Goal: Task Accomplishment & Management: Manage account settings

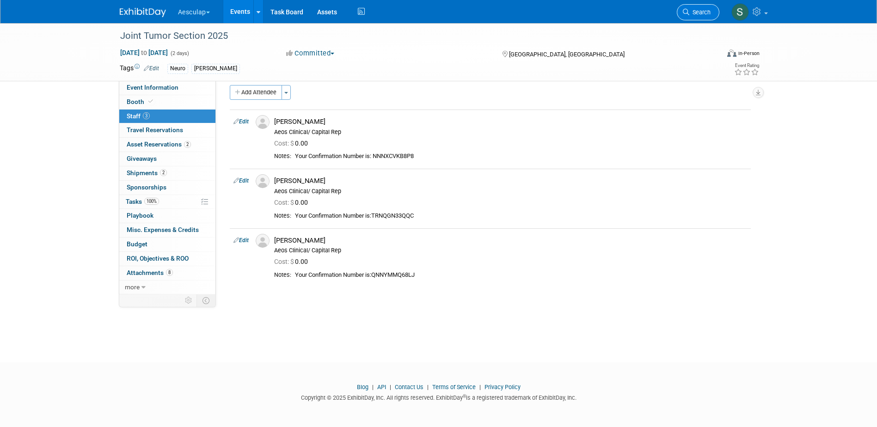
click at [693, 11] on span "Search" at bounding box center [699, 12] width 21 height 7
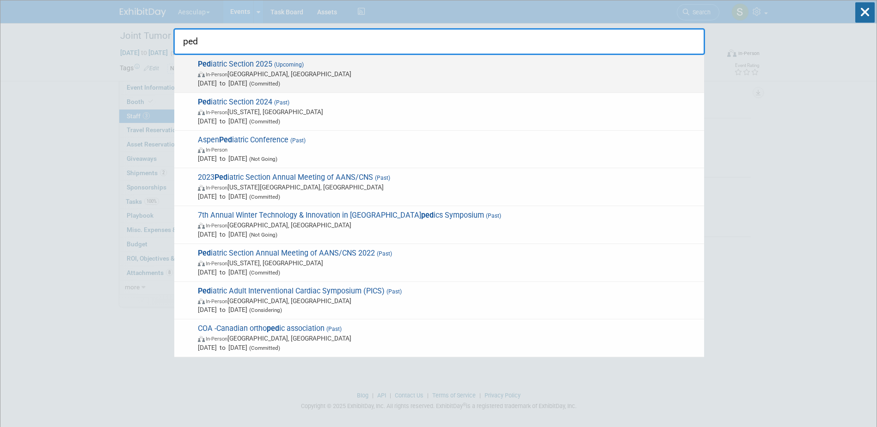
type input "ped"
click at [251, 66] on span "Ped iatric Section 2025 (Upcoming) In-Person [GEOGRAPHIC_DATA], [GEOGRAPHIC_DAT…" at bounding box center [447, 74] width 504 height 28
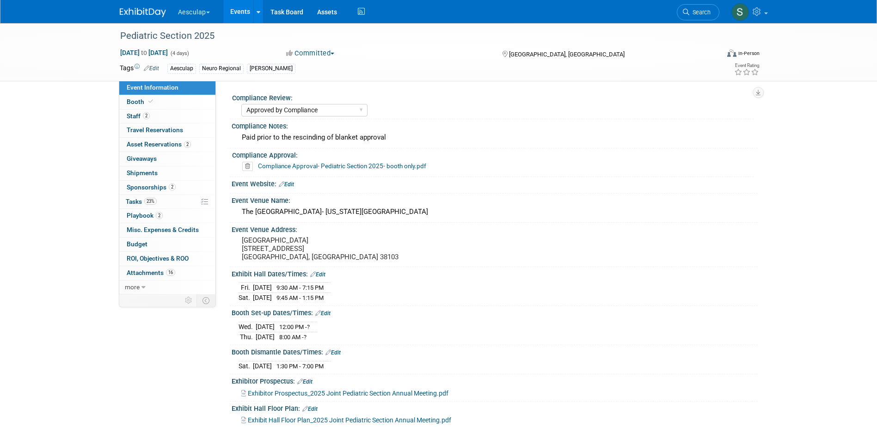
select select "Approved by Compliance"
select select "Neuro"
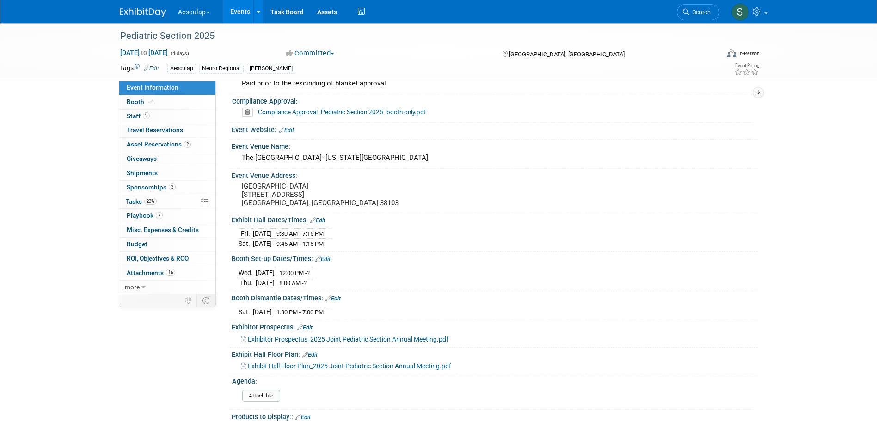
scroll to position [139, 0]
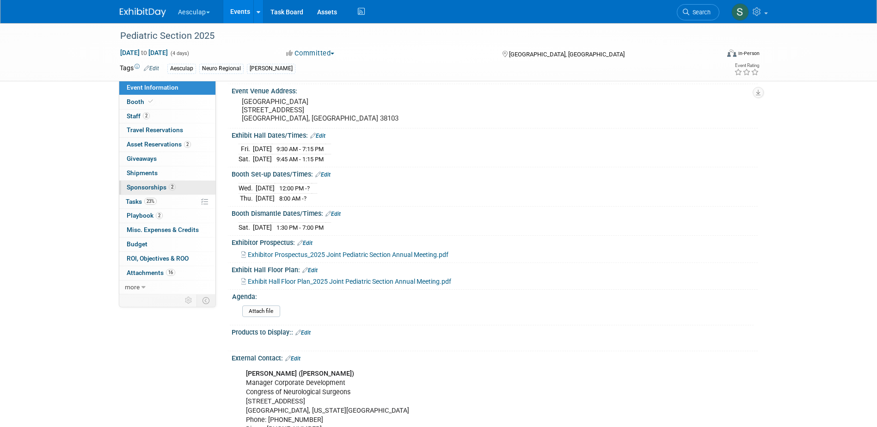
click at [134, 189] on span "Sponsorships 2" at bounding box center [151, 187] width 49 height 7
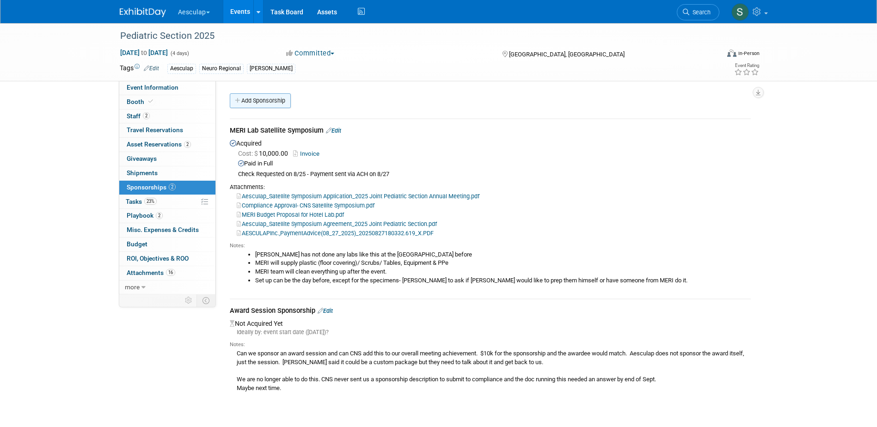
click at [263, 101] on link "Add Sponsorship" at bounding box center [260, 100] width 61 height 15
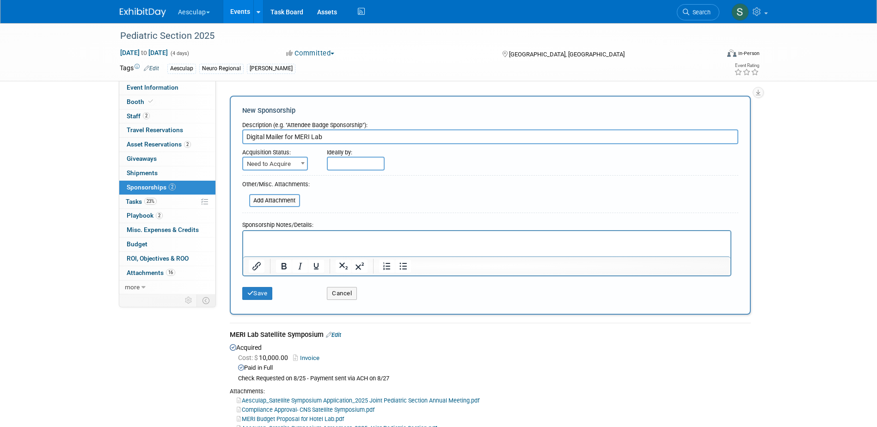
type input "Digital Mailer for MERI Lab"
click at [276, 242] on p "Rich Text Area. Press ALT-0 for help." at bounding box center [486, 238] width 477 height 9
click at [260, 294] on button "Save" at bounding box center [257, 293] width 31 height 13
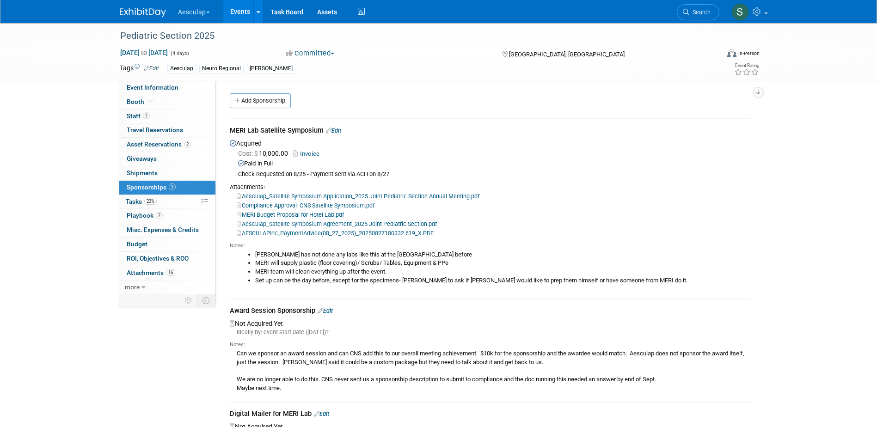
click at [253, 105] on link "Add Sponsorship" at bounding box center [260, 100] width 61 height 15
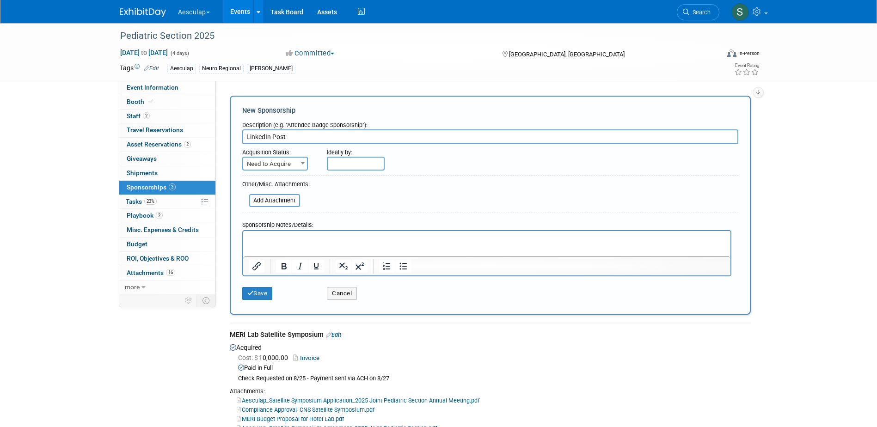
type input "LinkedIn Post"
click at [258, 238] on p "Rich Text Area. Press ALT-0 for help." at bounding box center [486, 238] width 477 height 9
click at [255, 294] on button "Save" at bounding box center [257, 293] width 31 height 13
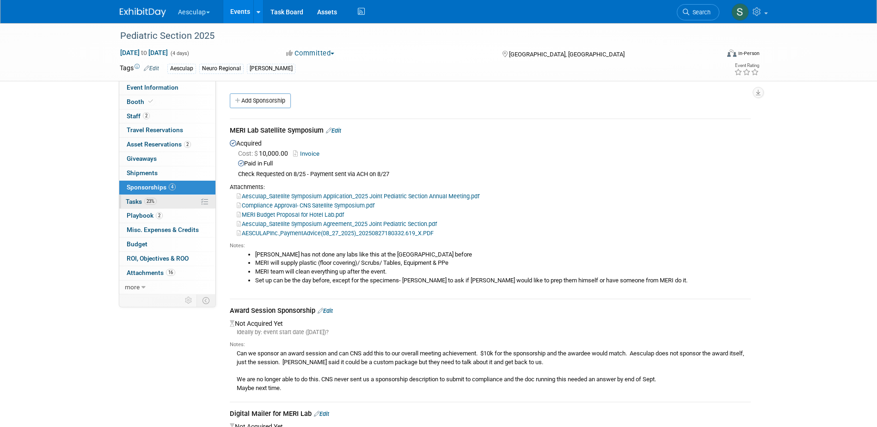
click at [136, 200] on span "Tasks 23%" at bounding box center [141, 201] width 31 height 7
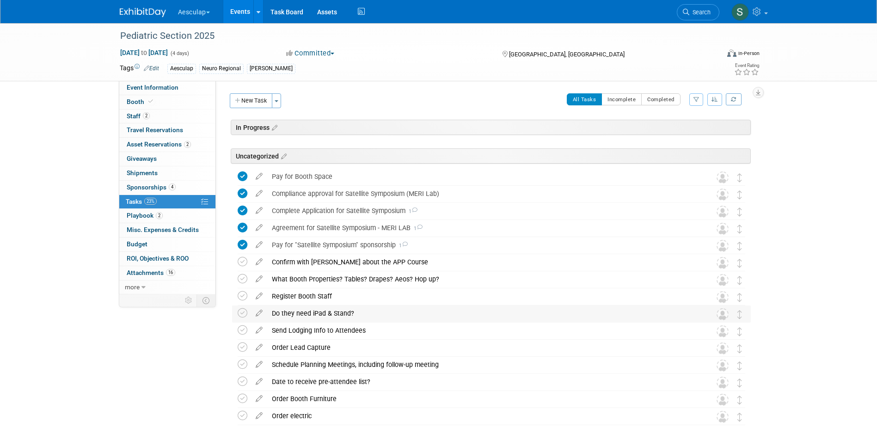
click at [304, 315] on div "Do they need iPad & Stand?" at bounding box center [482, 314] width 431 height 16
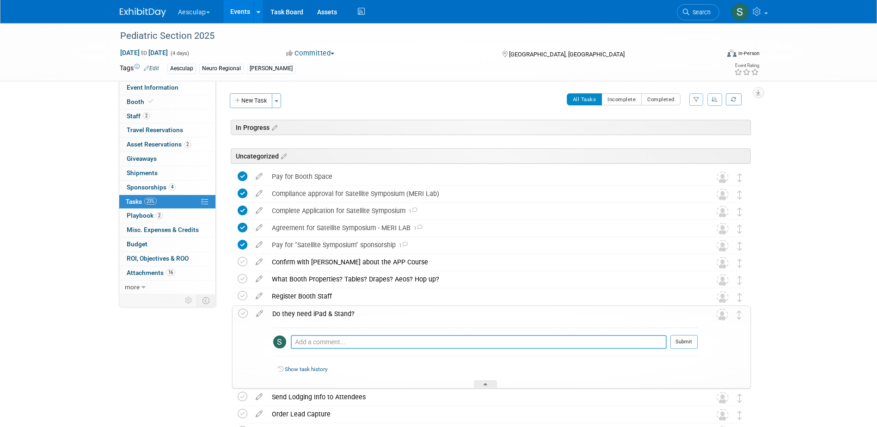
drag, startPoint x: 306, startPoint y: 315, endPoint x: 320, endPoint y: 341, distance: 30.0
click at [320, 341] on textarea at bounding box center [479, 342] width 376 height 14
type textarea "YES"
click at [691, 349] on div at bounding box center [683, 352] width 27 height 7
click at [690, 343] on button "Submit" at bounding box center [683, 342] width 27 height 14
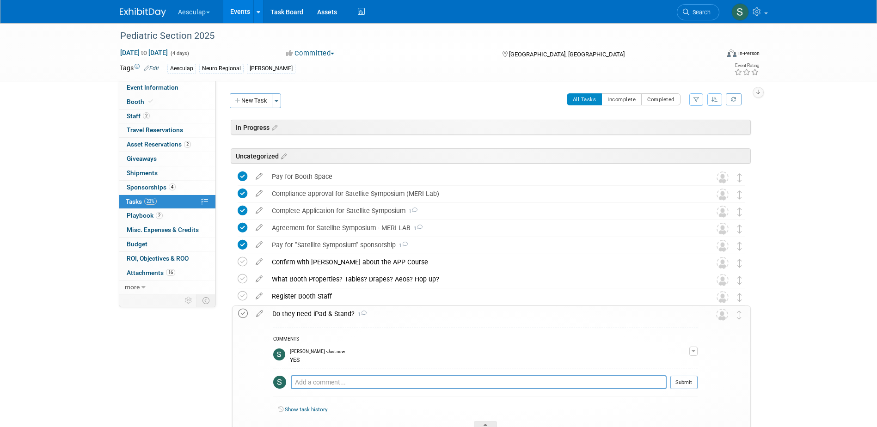
click at [240, 315] on icon at bounding box center [243, 314] width 10 height 10
click at [145, 144] on span "Asset Reservations 2" at bounding box center [159, 144] width 64 height 7
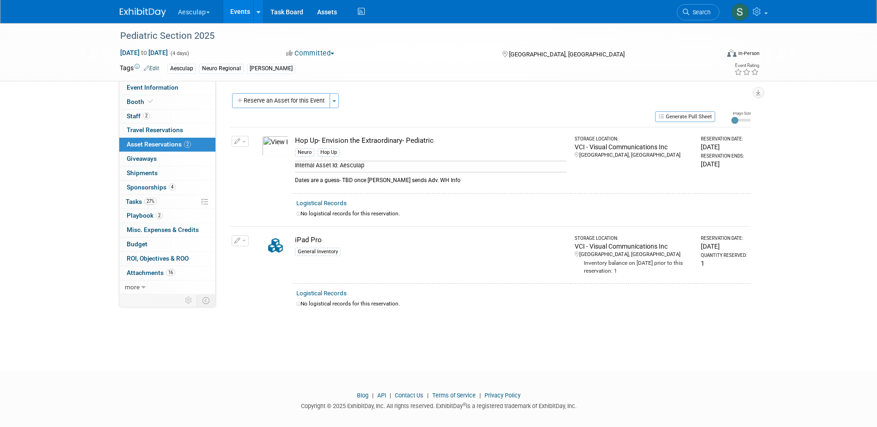
drag, startPoint x: 308, startPoint y: 98, endPoint x: 325, endPoint y: 124, distance: 31.3
click at [308, 98] on button "Reserve an Asset for this Event" at bounding box center [281, 100] width 98 height 15
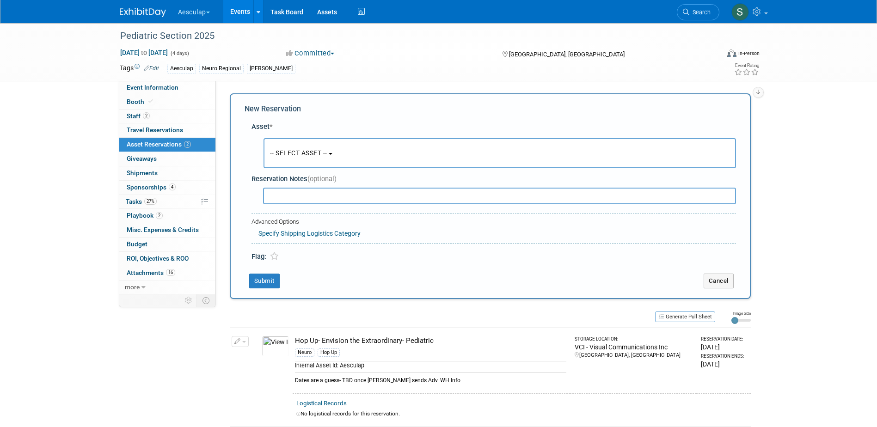
scroll to position [9, 0]
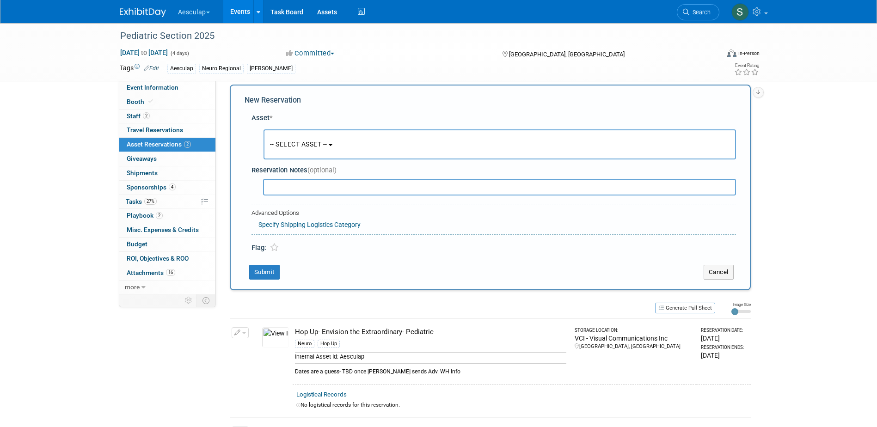
drag, startPoint x: 323, startPoint y: 146, endPoint x: 328, endPoint y: 150, distance: 6.3
click at [325, 147] on span "-- SELECT ASSET --" at bounding box center [298, 144] width 57 height 7
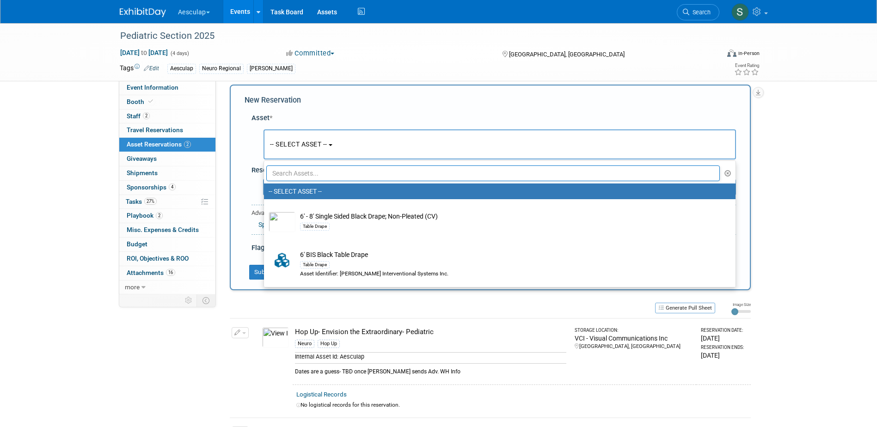
click at [325, 175] on input "text" at bounding box center [493, 173] width 454 height 16
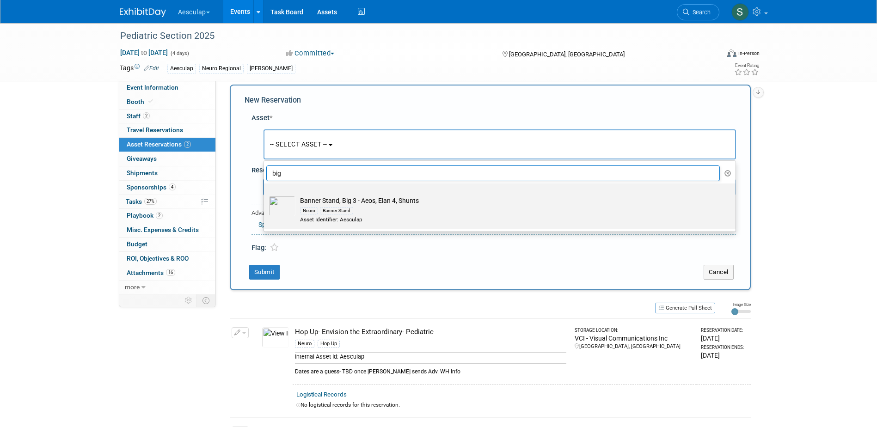
type input "big"
click at [337, 209] on div "Banner Stand" at bounding box center [336, 210] width 33 height 7
click at [265, 195] on input "Banner Stand, Big 3 - Aeos, Elan 4, Shunts Neuro Banner Stand Asset Identifier:…" at bounding box center [262, 192] width 6 height 6
select select "10699113"
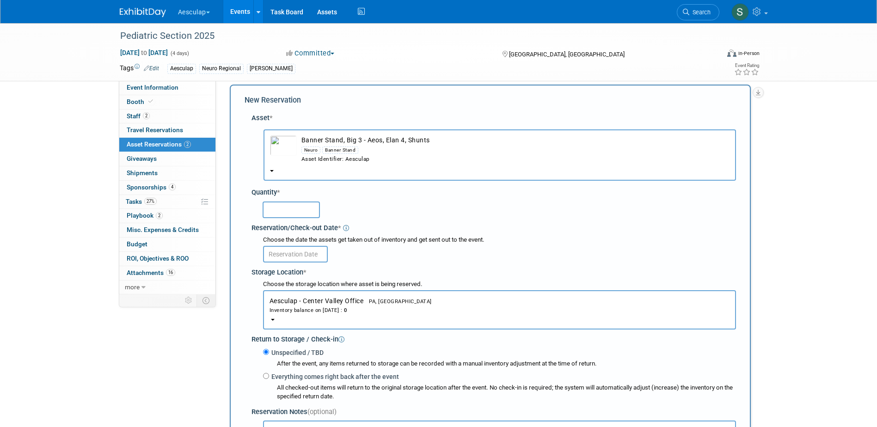
click at [304, 210] on input "text" at bounding box center [291, 210] width 57 height 17
type input "1"
click at [308, 246] on input "text" at bounding box center [295, 254] width 65 height 17
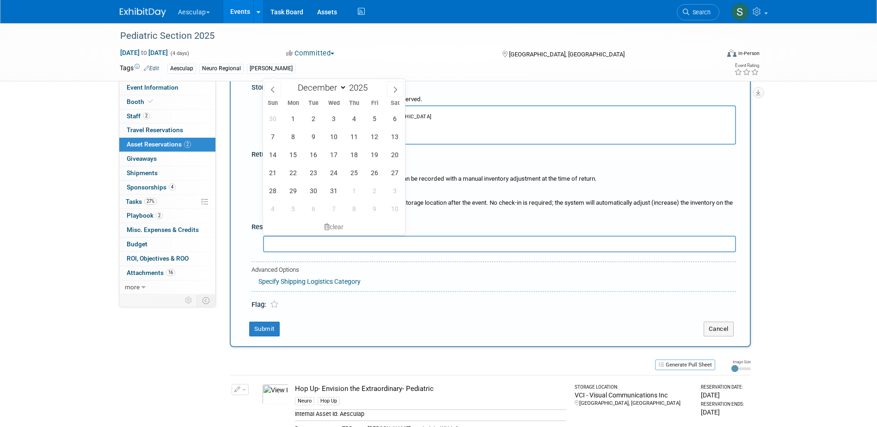
scroll to position [147, 0]
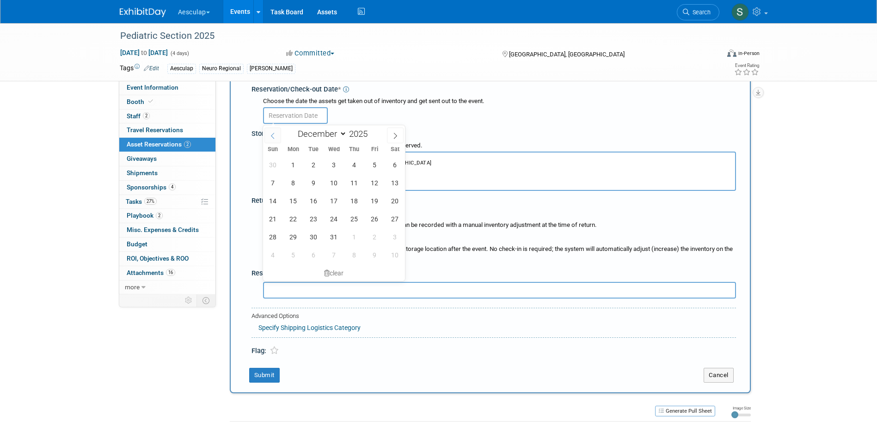
click at [276, 134] on icon at bounding box center [273, 136] width 6 height 6
select select "10"
click at [390, 162] on span "1" at bounding box center [395, 165] width 18 height 18
type input "Nov 1, 2025"
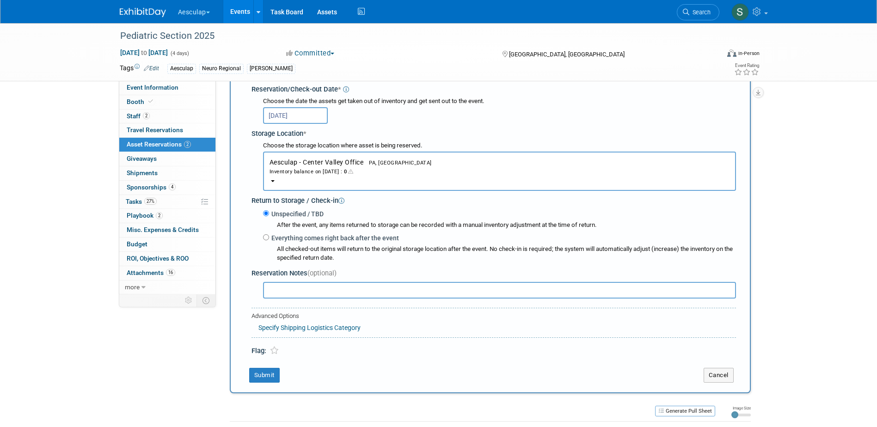
click at [312, 159] on span "Aesculap - Center Valley Office PA, United States Inventory balance on Nov 1, 2…" at bounding box center [500, 167] width 460 height 17
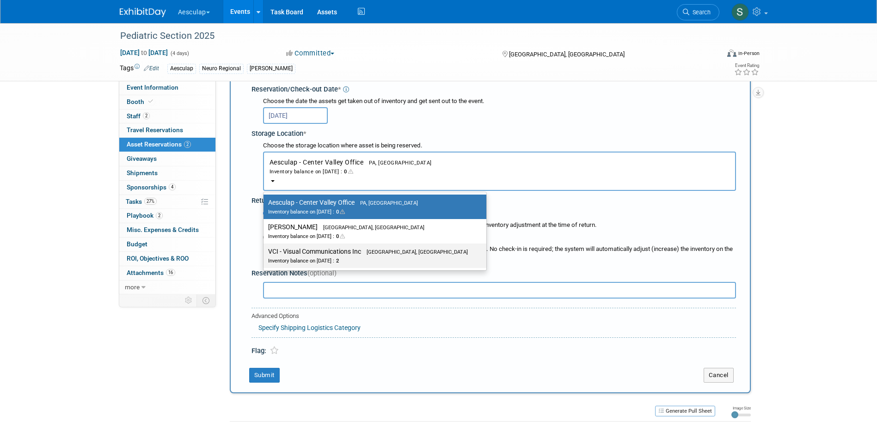
click at [331, 254] on label "VCI - Visual Communications Inc Aston, PA Inventory balance on Nov 1, 2025 : 2" at bounding box center [372, 255] width 209 height 21
click at [265, 254] on input "VCI - Visual Communications Inc Aston, PA Inventory balance on Nov 1, 2025 : 2" at bounding box center [262, 252] width 6 height 6
select select "11223038"
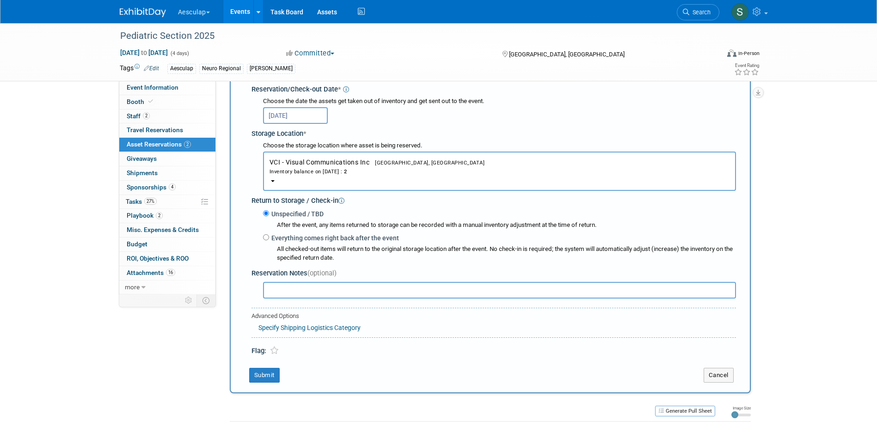
click at [291, 237] on label "Everything comes right back after the event" at bounding box center [334, 237] width 130 height 9
click at [269, 237] on input "Everything comes right back after the event" at bounding box center [266, 237] width 6 height 6
radio input "true"
select select "11"
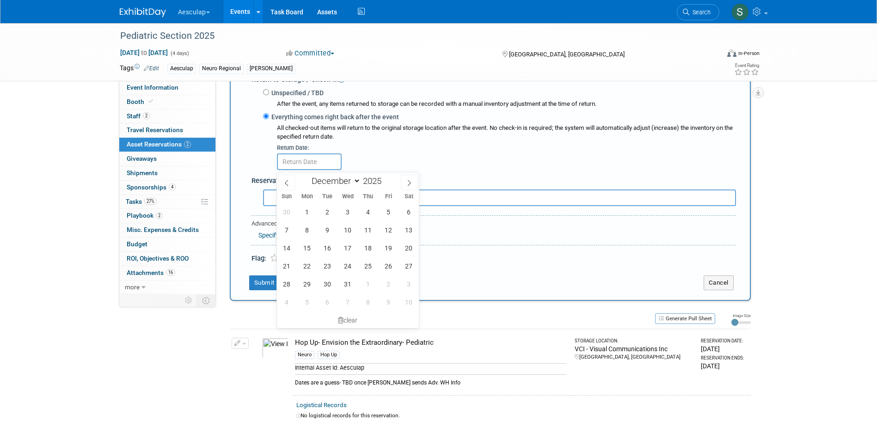
scroll to position [286, 0]
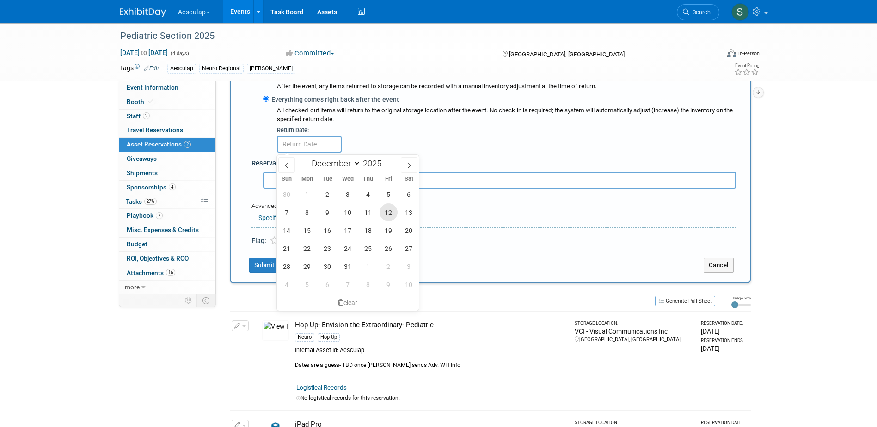
click at [390, 215] on span "12" at bounding box center [389, 212] width 18 height 18
type input "Dec 12, 2025"
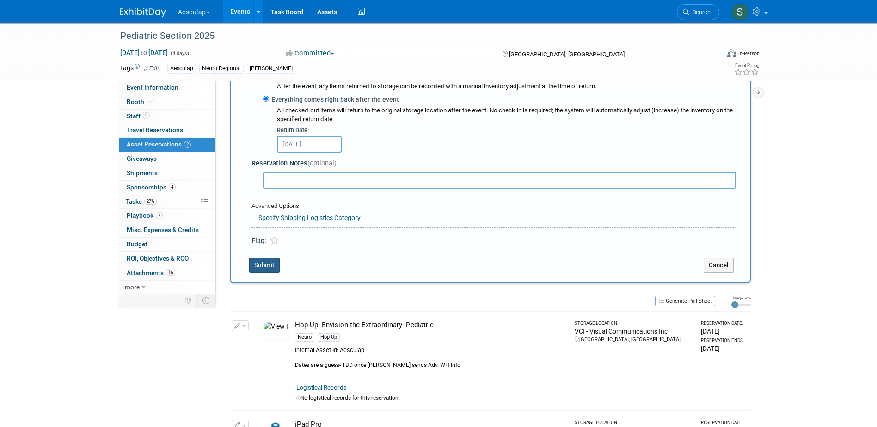
click at [267, 268] on button "Submit" at bounding box center [264, 265] width 31 height 15
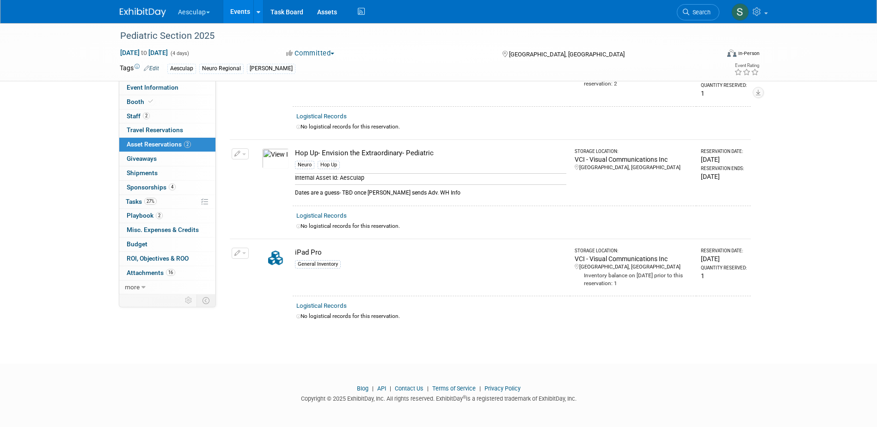
scroll to position [12, 0]
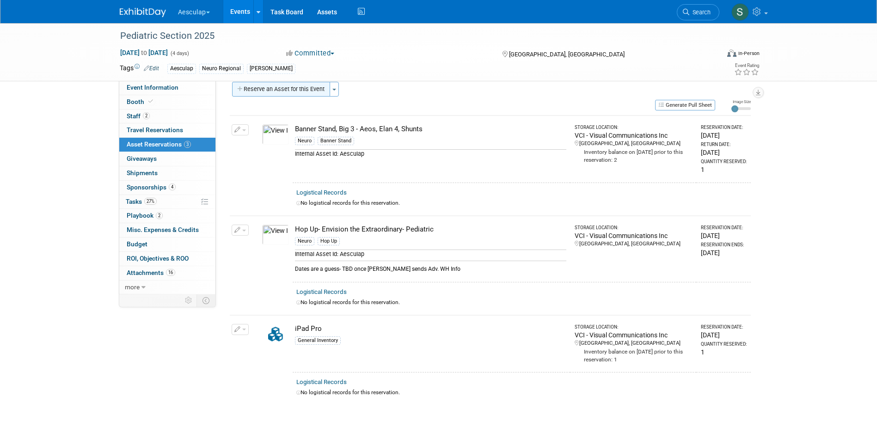
click at [310, 92] on button "Reserve an Asset for this Event" at bounding box center [281, 89] width 98 height 15
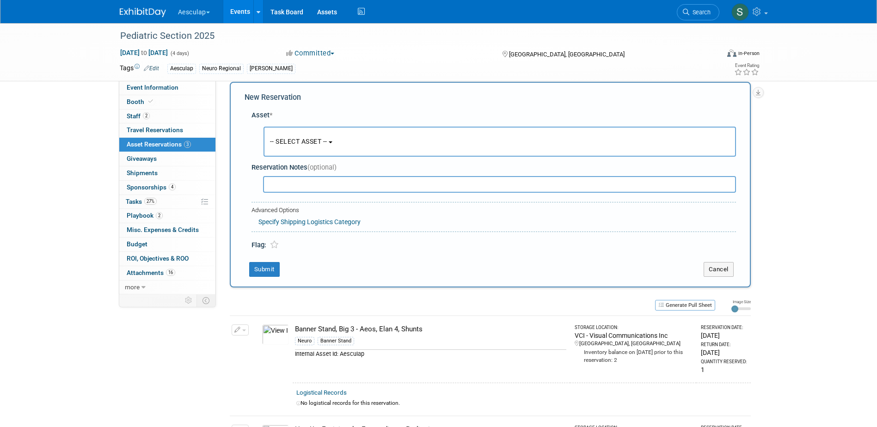
scroll to position [9, 0]
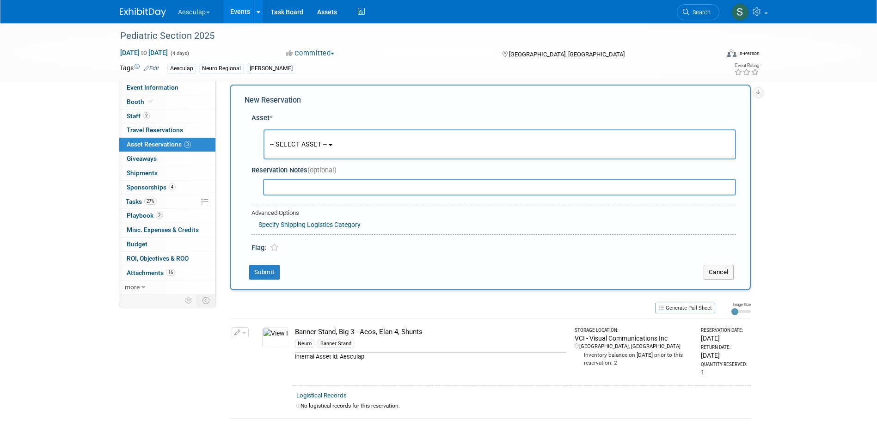
click at [337, 155] on button "-- SELECT ASSET --" at bounding box center [500, 144] width 472 height 30
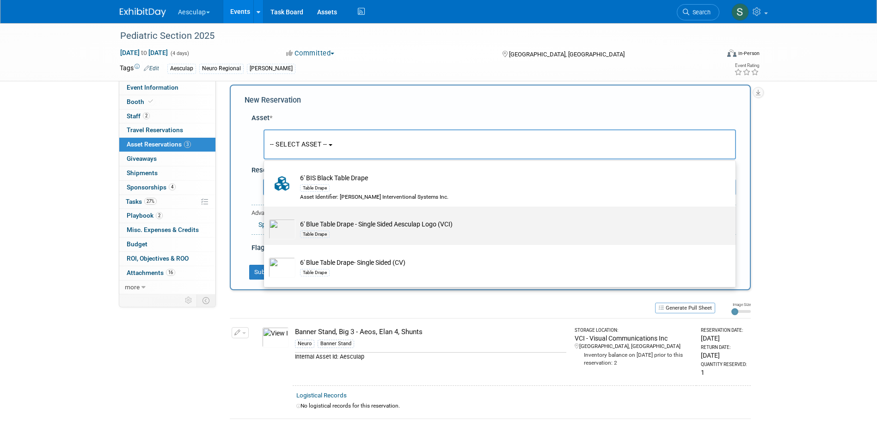
scroll to position [92, 0]
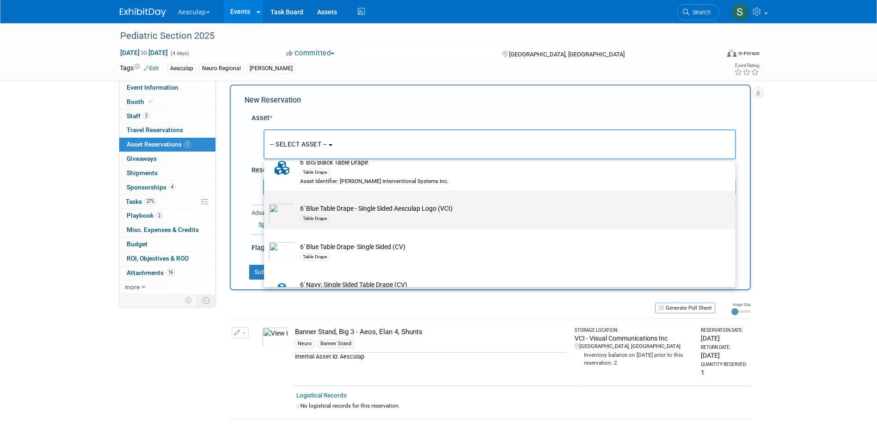
click at [334, 223] on div "Table Drape" at bounding box center [508, 218] width 417 height 11
click at [265, 202] on input "6' Blue Table Drape - Single Sided Aesculap Logo (VCI) Table Drape" at bounding box center [262, 199] width 6 height 6
select select "10699083"
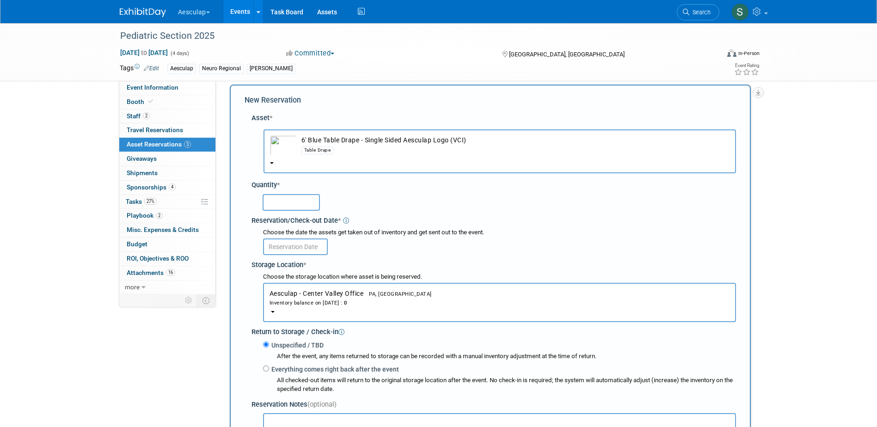
click at [295, 206] on input "text" at bounding box center [291, 202] width 57 height 17
type input "2"
click at [295, 293] on span "Aesculap - Center Valley Office PA, United States Inventory balance on Oct 9, 2…" at bounding box center [500, 298] width 460 height 17
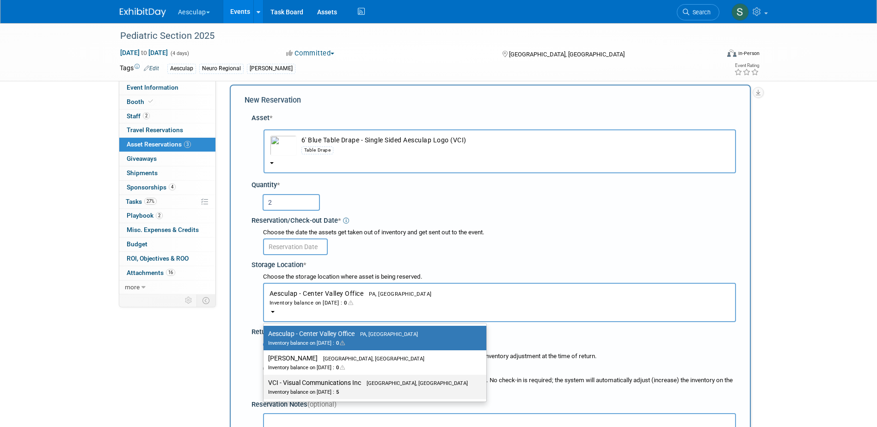
click at [292, 391] on div "Inventory balance on Oct 9, 2025 : 5" at bounding box center [368, 391] width 200 height 9
click at [265, 386] on input "VCI - Visual Communications Inc Aston, PA Inventory balance on Oct 9, 2025 : 5" at bounding box center [262, 383] width 6 height 6
select select "11223038"
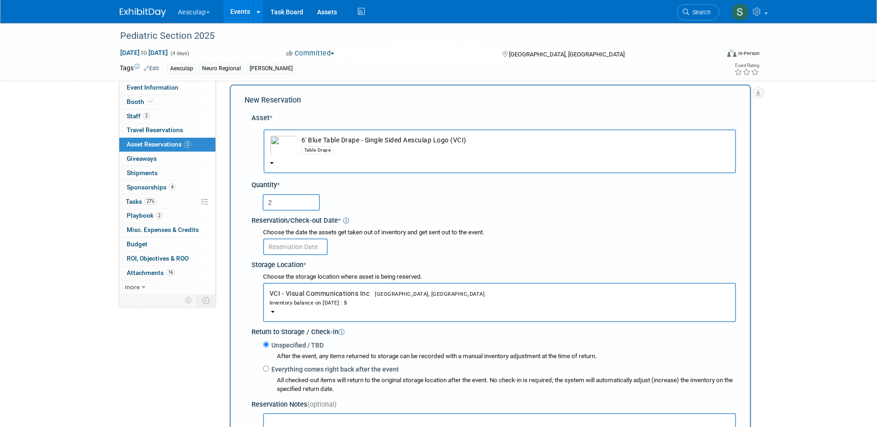
click at [294, 249] on input "text" at bounding box center [295, 247] width 65 height 17
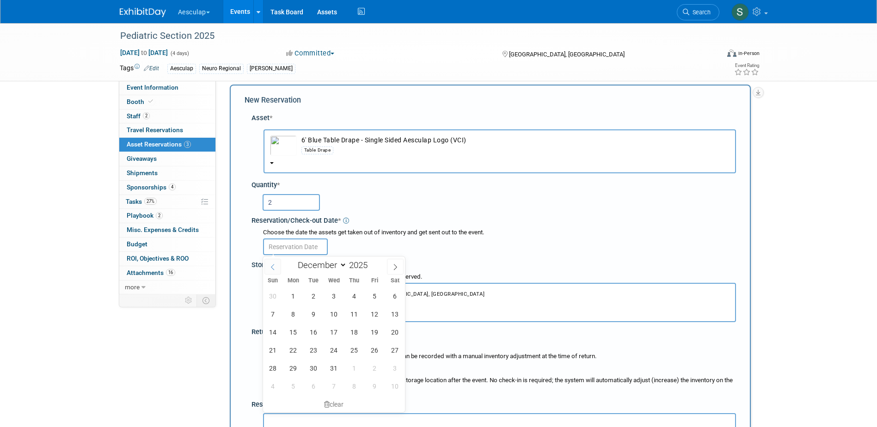
click at [277, 267] on span at bounding box center [272, 267] width 17 height 16
select select "10"
click at [390, 297] on span "1" at bounding box center [395, 296] width 18 height 18
type input "Nov 1, 2025"
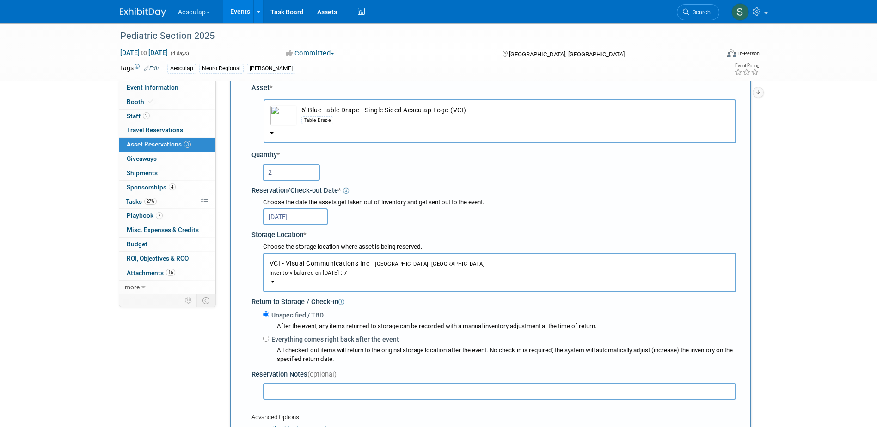
scroll to position [55, 0]
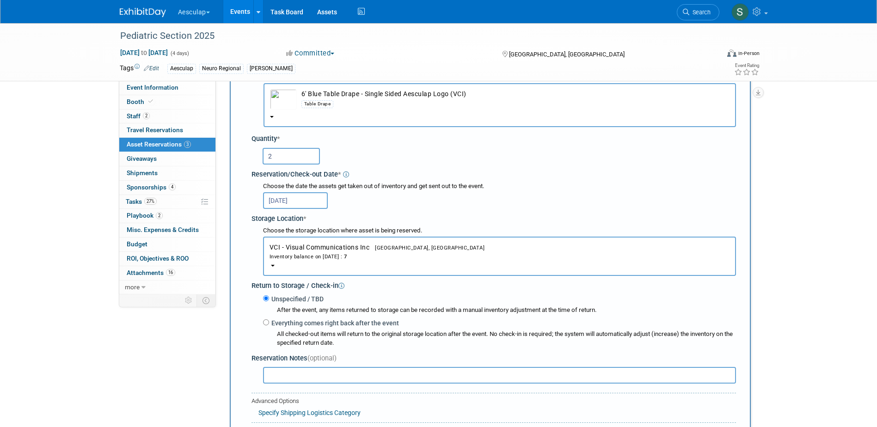
click at [304, 325] on label "Everything comes right back after the event" at bounding box center [334, 323] width 130 height 9
click at [269, 325] on input "Everything comes right back after the event" at bounding box center [266, 322] width 6 height 6
radio input "true"
select select "11"
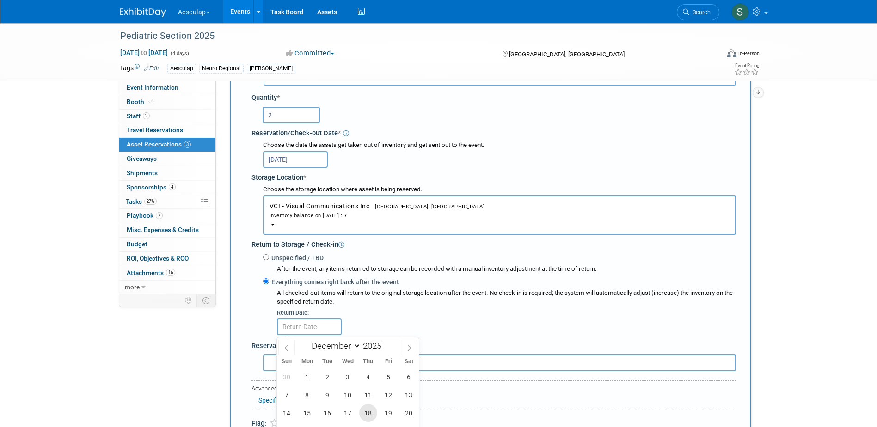
scroll to position [147, 0]
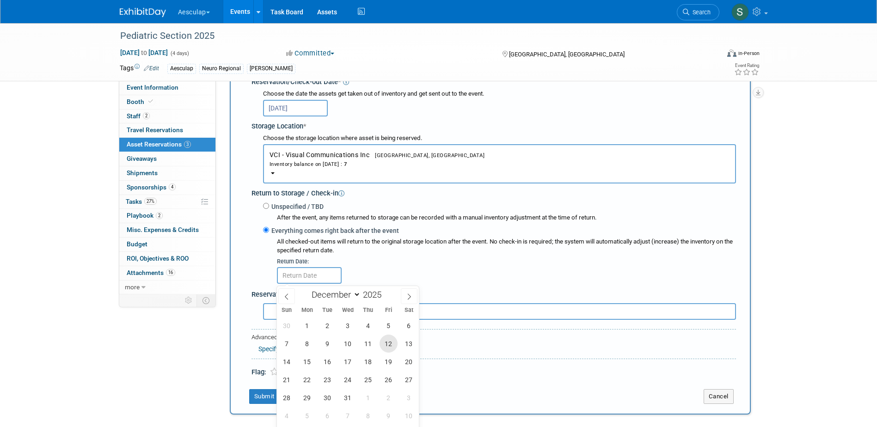
click at [387, 346] on span "12" at bounding box center [389, 344] width 18 height 18
type input "Dec 12, 2025"
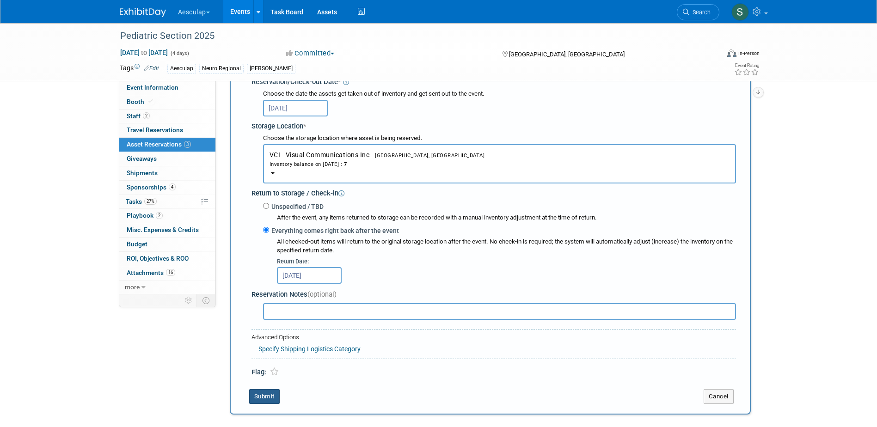
drag, startPoint x: 264, startPoint y: 394, endPoint x: 322, endPoint y: 375, distance: 60.7
click at [265, 394] on button "Submit" at bounding box center [264, 396] width 31 height 15
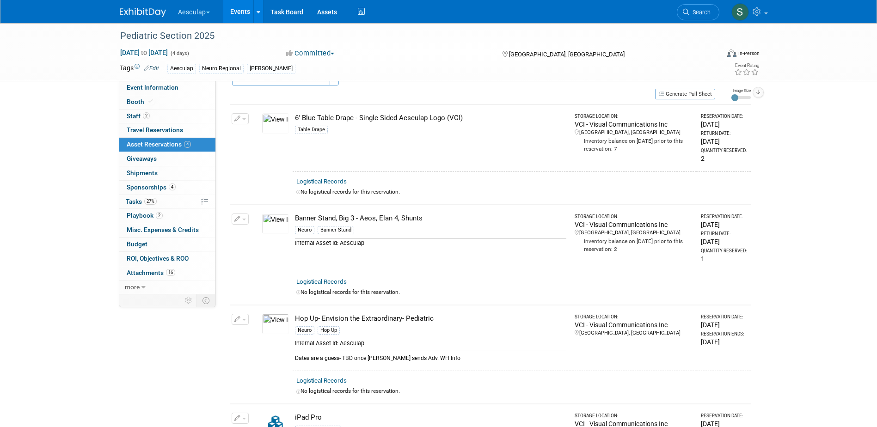
scroll to position [0, 0]
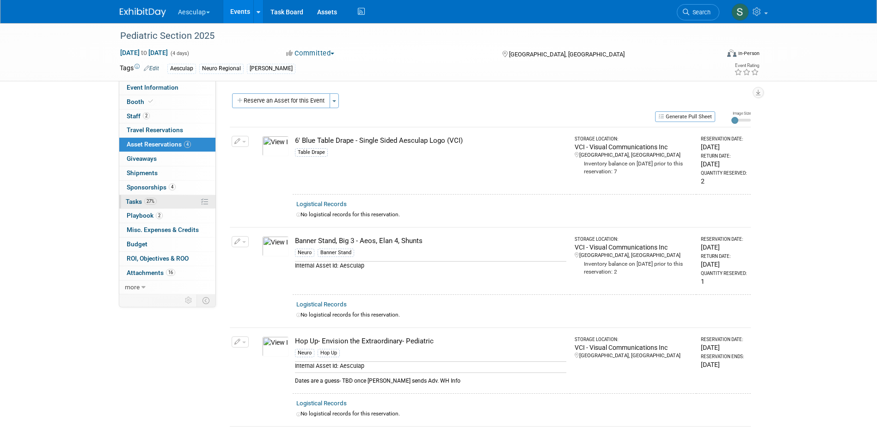
click at [126, 201] on span "Tasks 27%" at bounding box center [141, 201] width 31 height 7
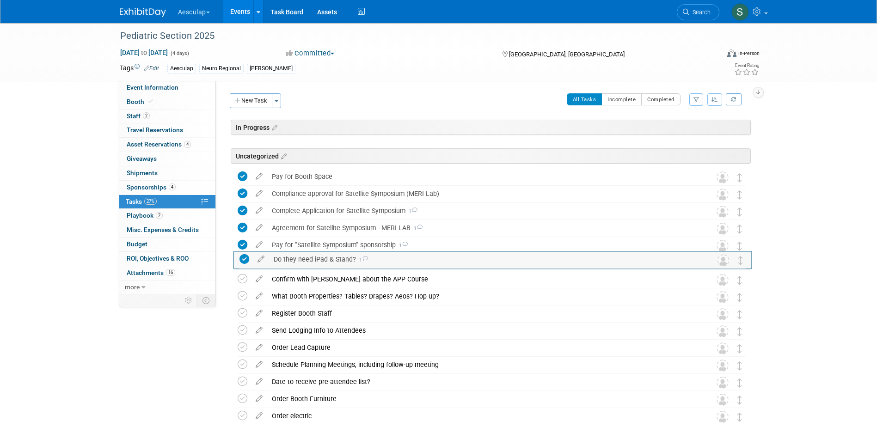
drag, startPoint x: 742, startPoint y: 317, endPoint x: 743, endPoint y: 263, distance: 54.6
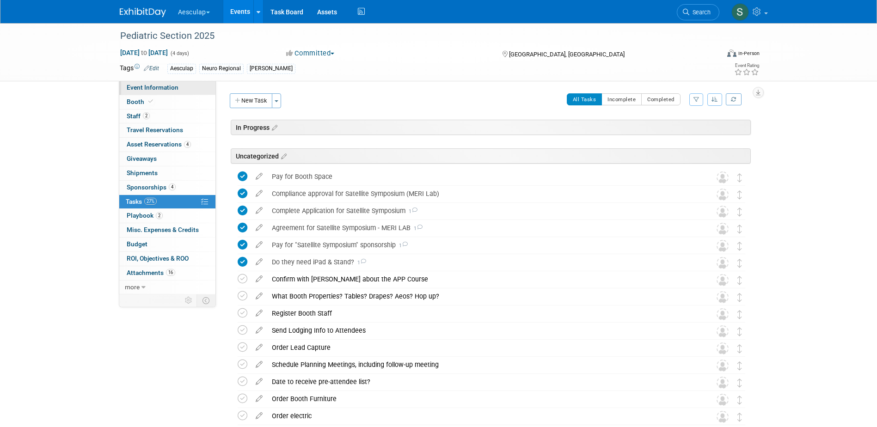
click at [149, 94] on link "Event Information" at bounding box center [167, 88] width 96 height 14
select select "Approved by Compliance"
select select "Neuro"
